Goal: Task Accomplishment & Management: Manage account settings

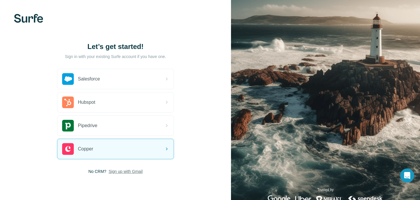
click at [133, 173] on span "Sign up with Gmail" at bounding box center [126, 172] width 34 height 6
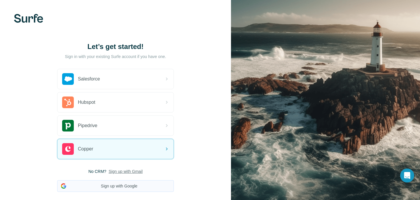
click at [126, 188] on button "Sign up with Google" at bounding box center [115, 186] width 117 height 12
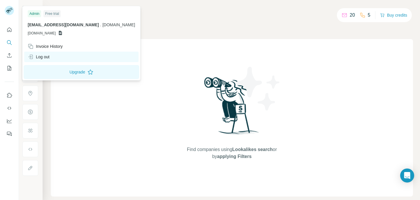
click at [43, 56] on div "Log out" at bounding box center [39, 57] width 22 height 6
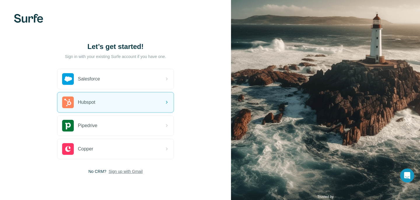
click at [140, 170] on span "Sign up with Gmail" at bounding box center [126, 172] width 34 height 6
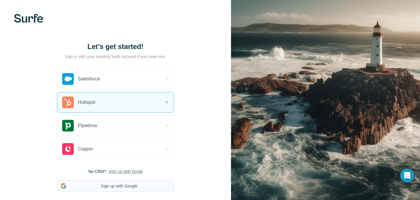
click at [99, 190] on button "Sign up with Google" at bounding box center [115, 186] width 117 height 12
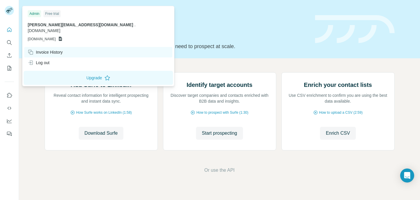
click at [45, 49] on div "Invoice History" at bounding box center [45, 52] width 35 height 6
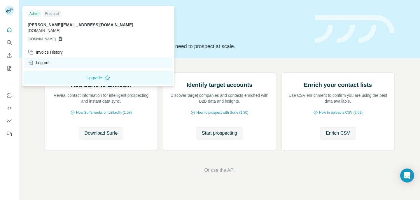
click at [48, 60] on div "Log out" at bounding box center [39, 63] width 22 height 6
